Goal: Task Accomplishment & Management: Use online tool/utility

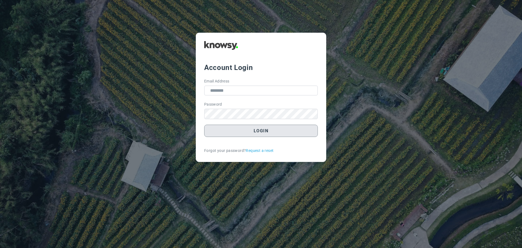
type input "**********"
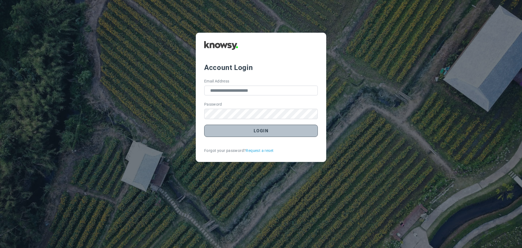
click at [269, 133] on button "Login" at bounding box center [261, 130] width 114 height 12
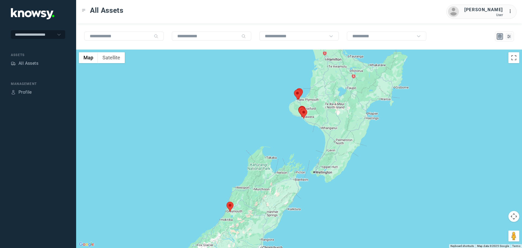
drag, startPoint x: 341, startPoint y: 102, endPoint x: 303, endPoint y: 108, distance: 37.8
click at [306, 108] on div at bounding box center [299, 148] width 446 height 198
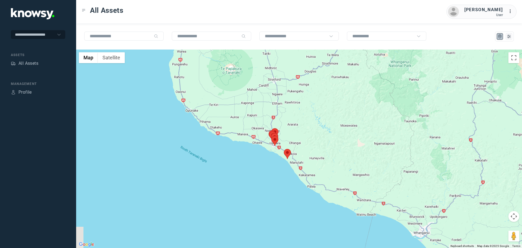
drag, startPoint x: 307, startPoint y: 146, endPoint x: 277, endPoint y: 116, distance: 42.1
click at [277, 116] on div at bounding box center [299, 148] width 446 height 198
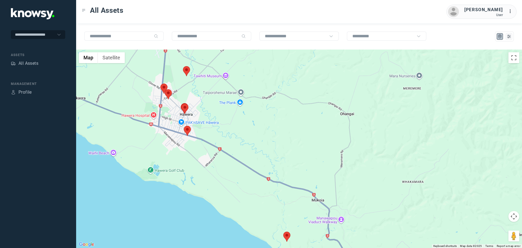
drag, startPoint x: 187, startPoint y: 95, endPoint x: 228, endPoint y: 114, distance: 45.1
click at [228, 114] on div at bounding box center [299, 148] width 446 height 198
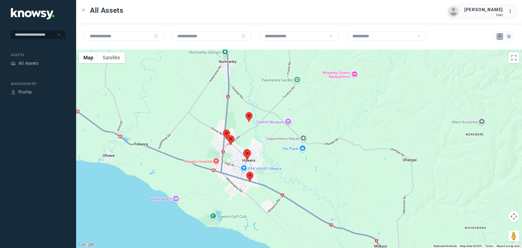
click at [246, 172] on area at bounding box center [246, 172] width 0 height 0
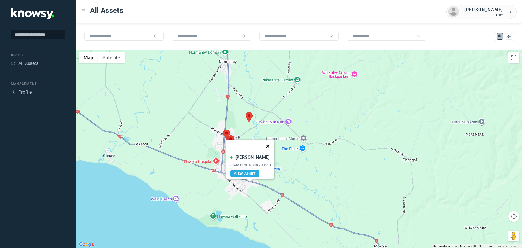
click at [270, 145] on button "Close" at bounding box center [267, 145] width 13 height 13
